Goal: Task Accomplishment & Management: Complete application form

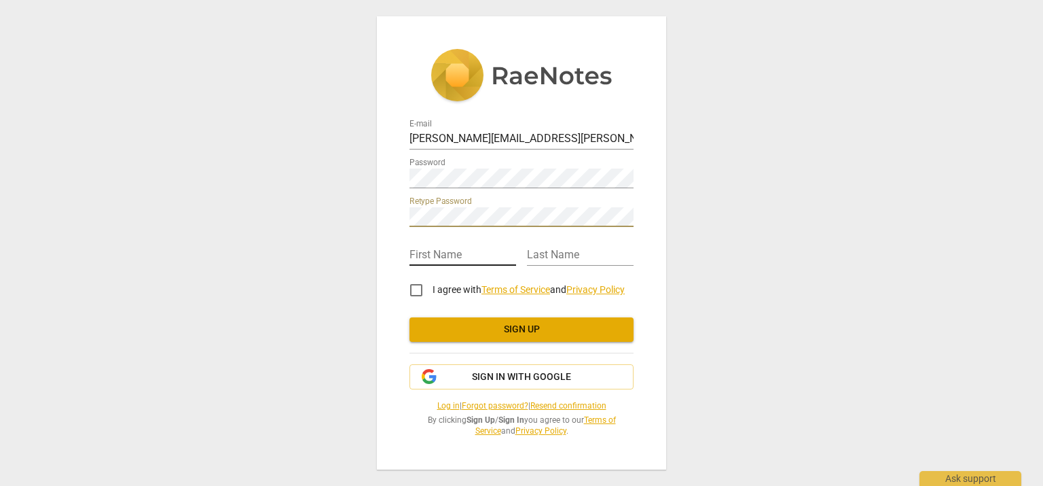
click at [477, 259] on input "text" at bounding box center [463, 256] width 107 height 20
type input "[PERSON_NAME]"
click at [416, 293] on input "I agree with Terms of Service and Privacy Policy" at bounding box center [416, 290] width 33 height 33
checkbox input "true"
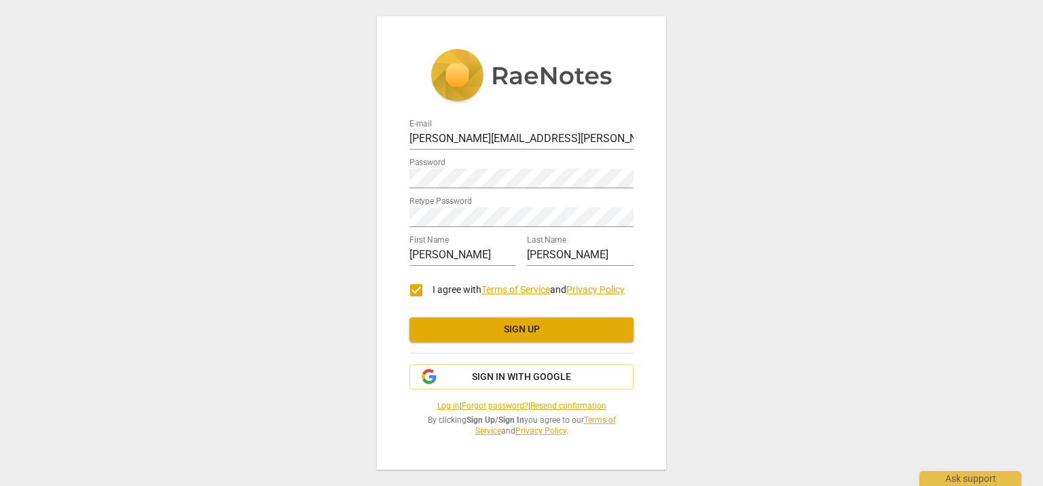
click at [542, 335] on span "Sign up" at bounding box center [521, 330] width 202 height 14
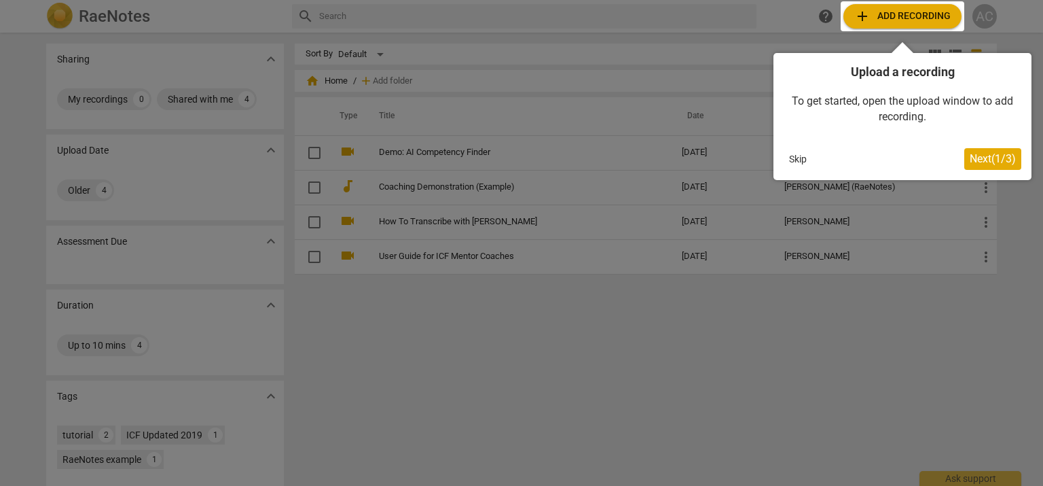
click at [983, 154] on span "Next ( 1 / 3 )" at bounding box center [993, 158] width 46 height 13
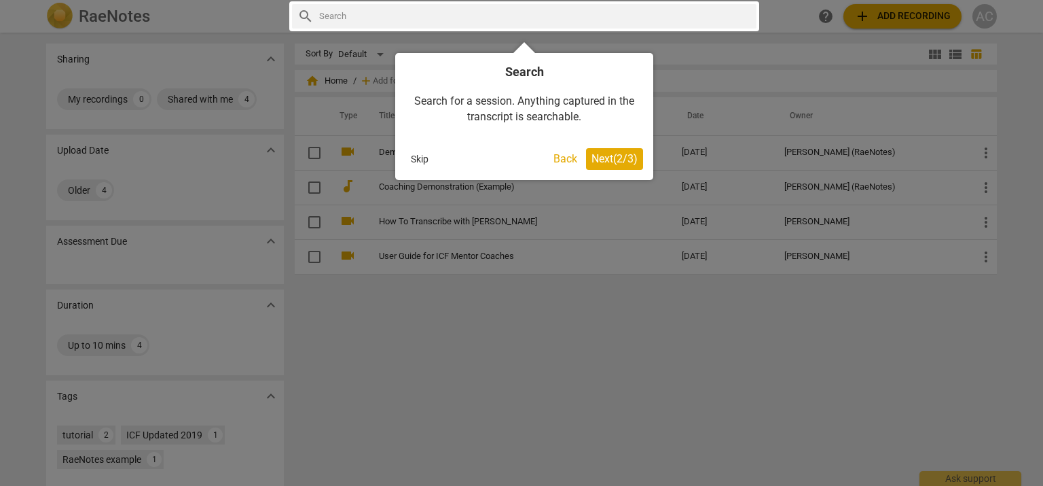
click at [636, 149] on button "Next ( 2 / 3 )" at bounding box center [614, 159] width 57 height 22
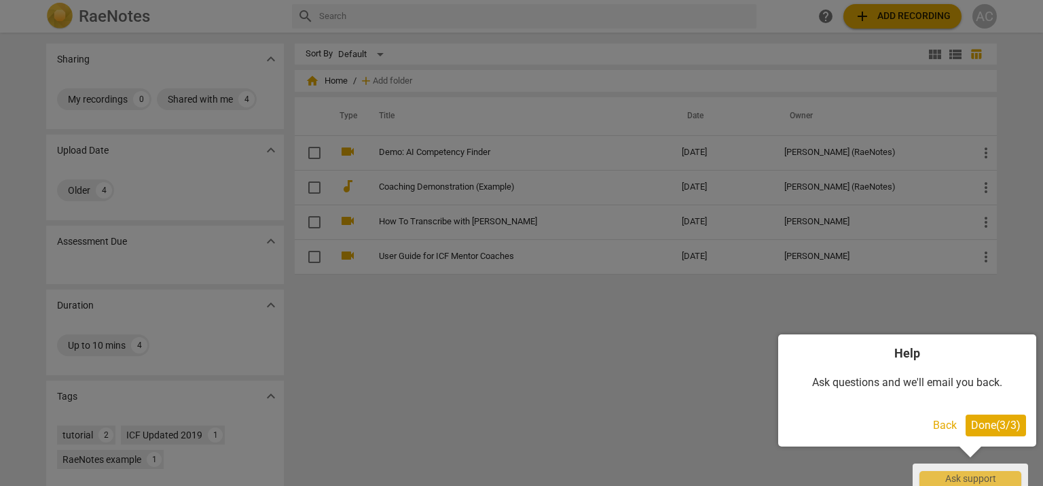
click at [1014, 429] on span "Done ( 3 / 3 )" at bounding box center [996, 424] width 50 height 13
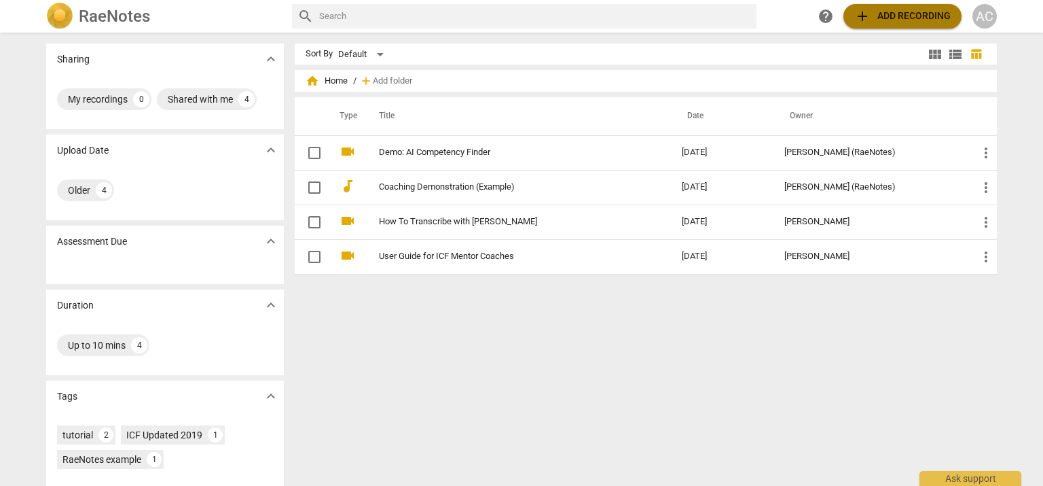
click at [888, 16] on span "add Add recording" at bounding box center [902, 16] width 96 height 16
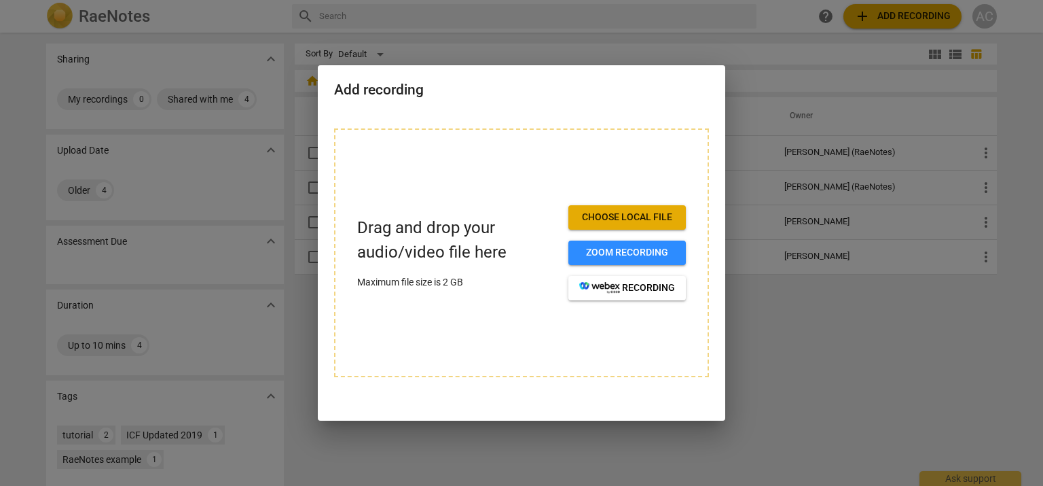
click at [617, 214] on span "Choose local file" at bounding box center [627, 218] width 96 height 14
click at [649, 214] on span "Choose local file" at bounding box center [627, 218] width 96 height 14
click at [645, 217] on span "Choose local file" at bounding box center [627, 218] width 96 height 14
